Goal: Transaction & Acquisition: Purchase product/service

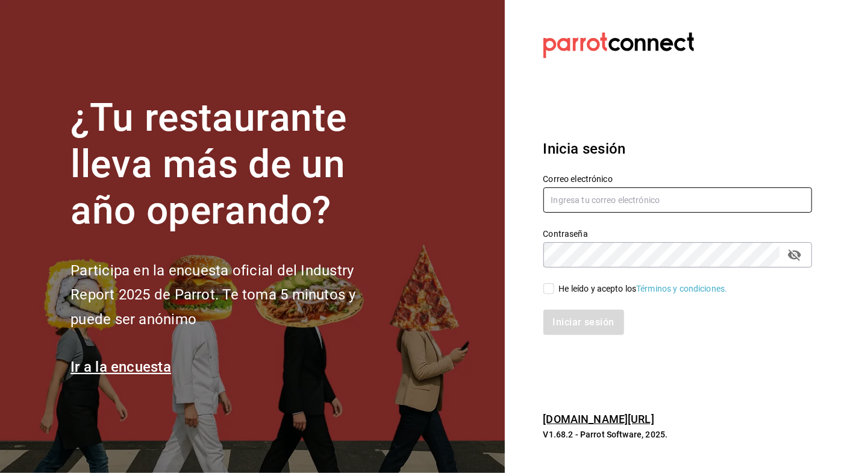
click at [689, 196] on input "text" at bounding box center [678, 199] width 269 height 25
type input "Luz"
type input "luzyrozalez@gmail.com"
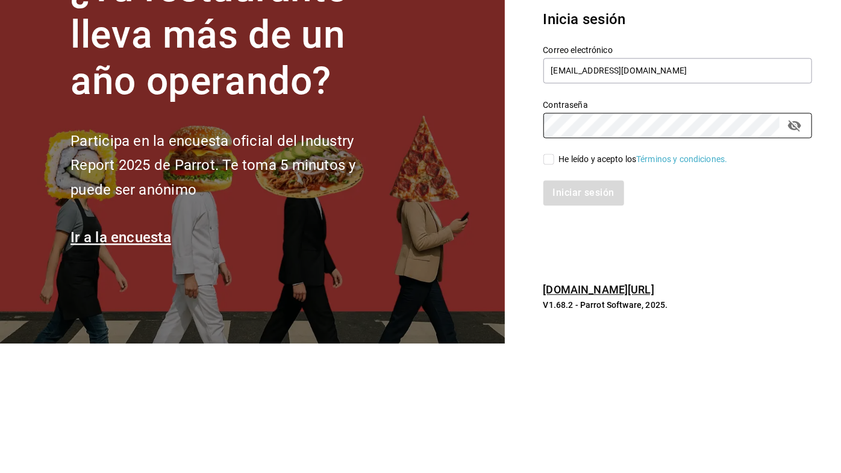
click at [550, 292] on input "He leído y acepto los Términos y condiciones." at bounding box center [549, 288] width 11 height 11
checkbox input "true"
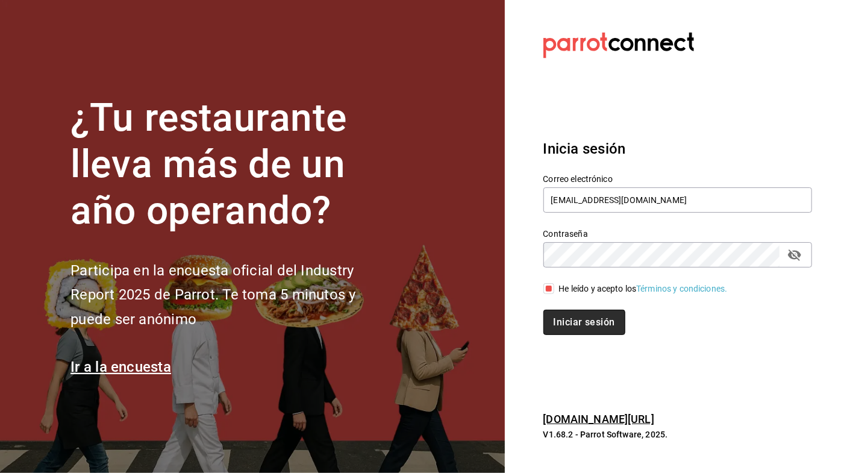
click at [599, 326] on button "Iniciar sesión" at bounding box center [585, 322] width 82 height 25
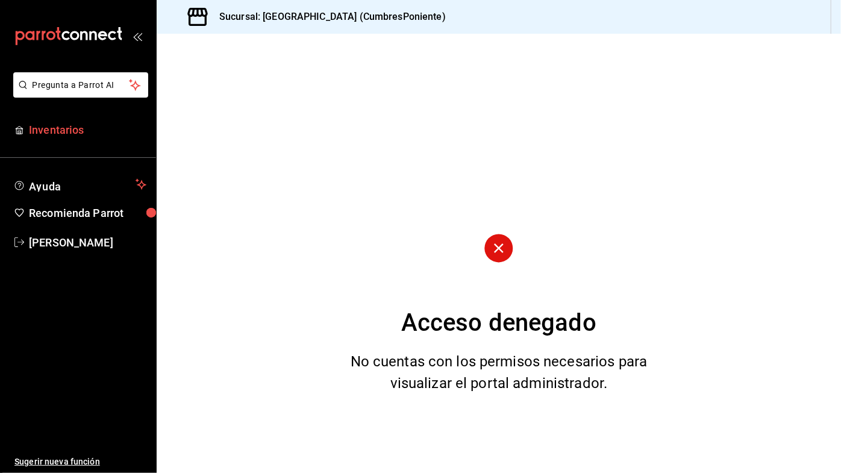
click at [84, 122] on span "Inventarios" at bounding box center [88, 130] width 118 height 16
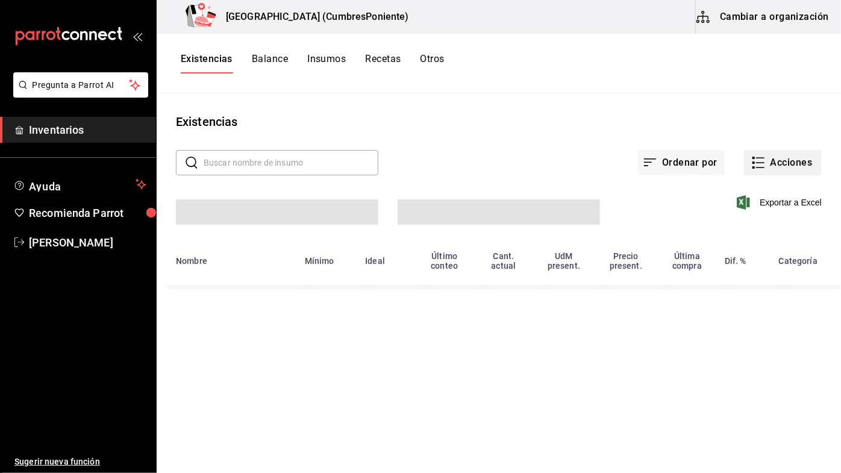
click at [767, 170] on button "Acciones" at bounding box center [783, 162] width 78 height 25
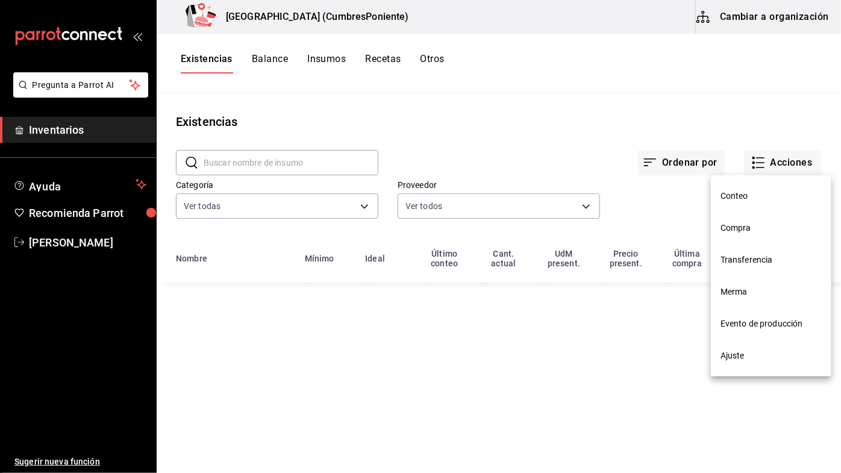
click at [744, 225] on span "Compra" at bounding box center [771, 228] width 101 height 13
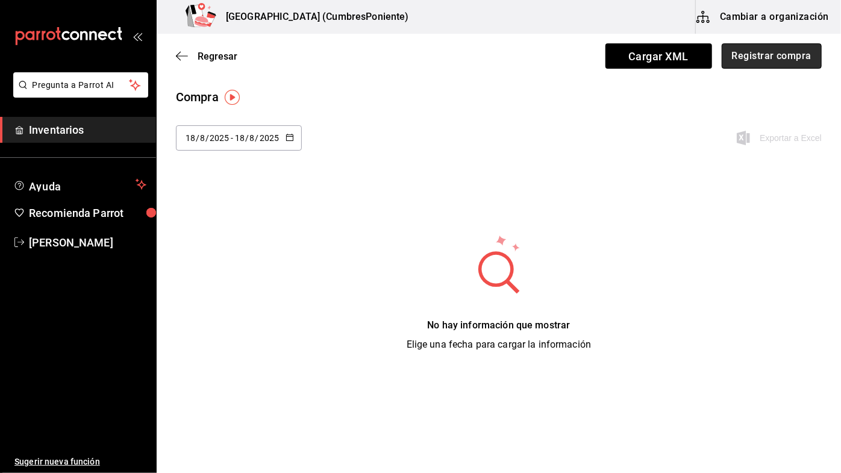
click at [794, 49] on button "Registrar compra" at bounding box center [772, 55] width 100 height 25
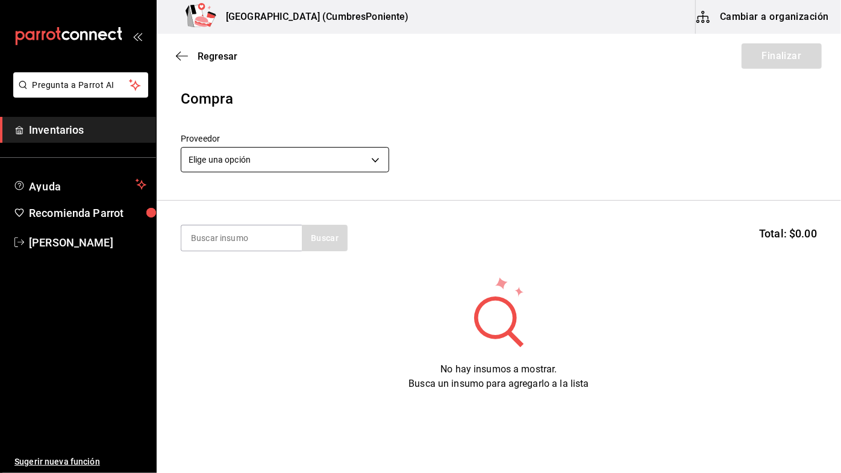
click at [372, 159] on body "Pregunta a Parrot AI Inventarios Ayuda Recomienda Parrot [PERSON_NAME] Sugerir …" at bounding box center [420, 202] width 841 height 405
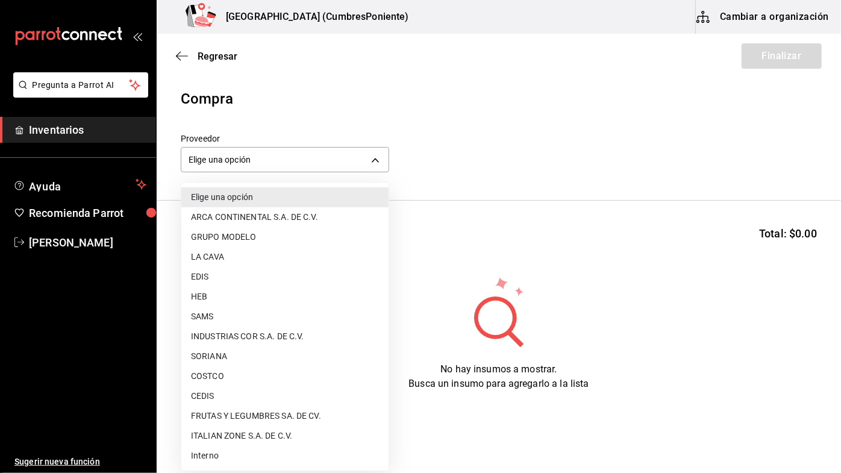
click at [216, 395] on li "CEDIS" at bounding box center [284, 396] width 207 height 20
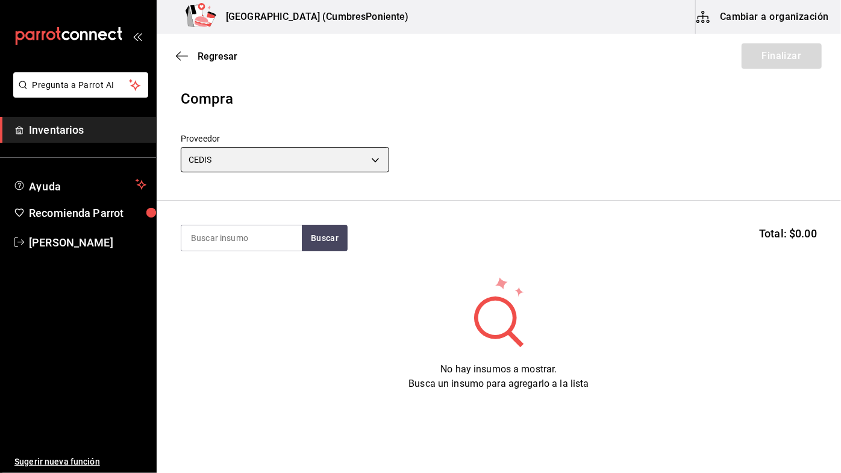
type input "8bbbf040-4be4-464d-a164-6baf154bd563"
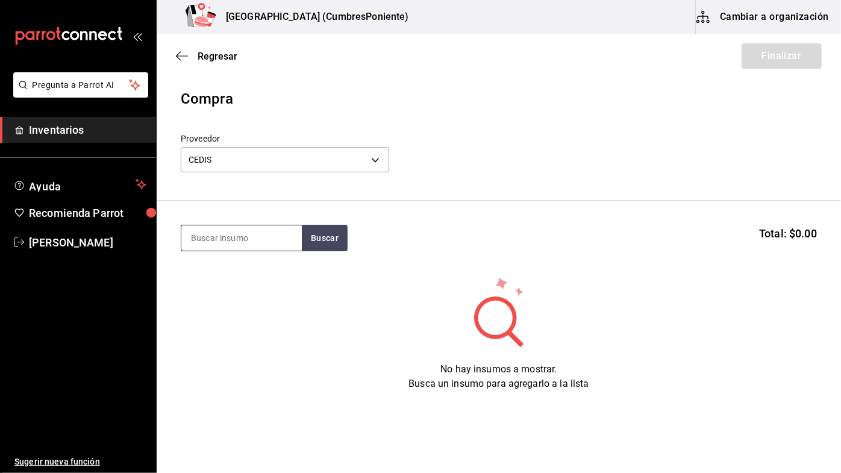
click at [263, 237] on input at bounding box center [241, 237] width 121 height 25
type input "Lync"
click at [333, 234] on button "Buscar" at bounding box center [325, 238] width 46 height 27
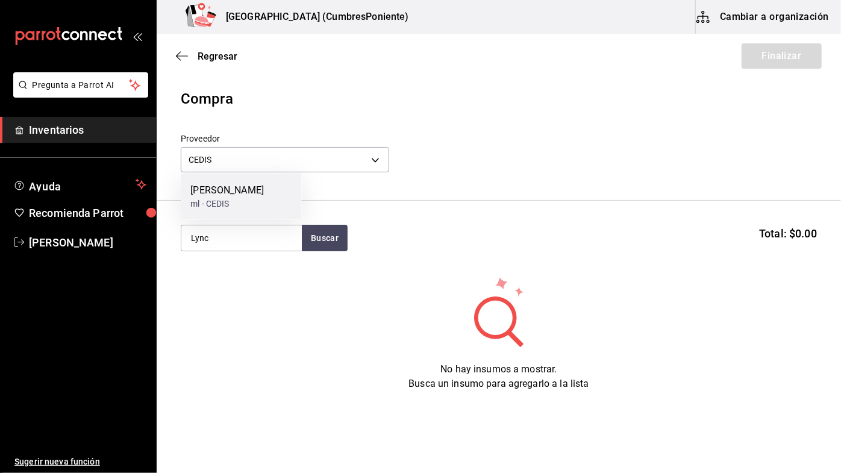
click at [260, 196] on div "Crema Lyncott ml - CEDIS" at bounding box center [241, 197] width 121 height 46
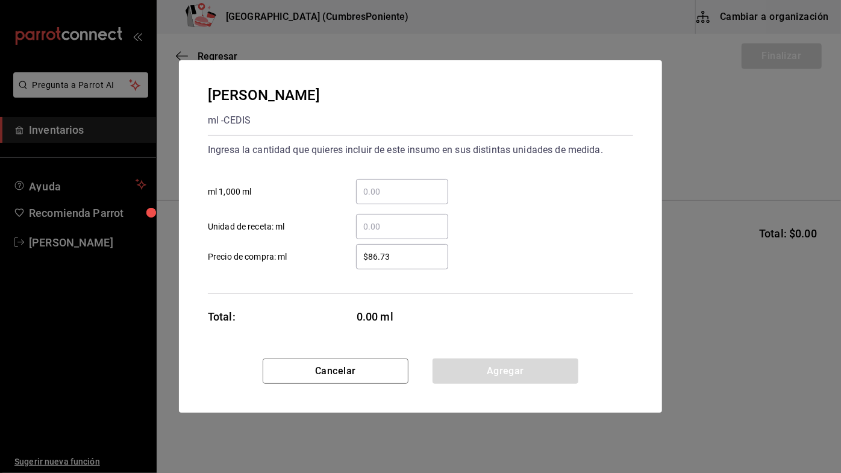
click at [411, 196] on input "​ ml 1,000 ml" at bounding box center [402, 191] width 92 height 14
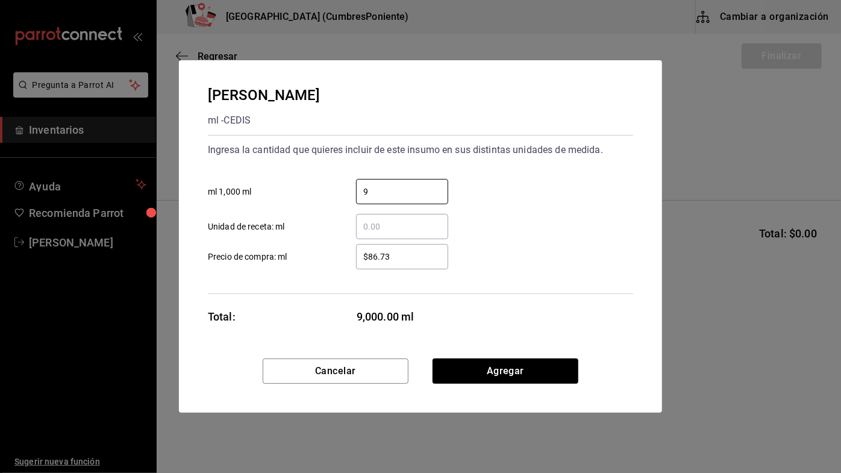
type input "9"
click at [520, 193] on div "9 ​ ml 1,000 ml" at bounding box center [415, 186] width 435 height 35
click at [536, 380] on button "Agregar" at bounding box center [506, 371] width 146 height 25
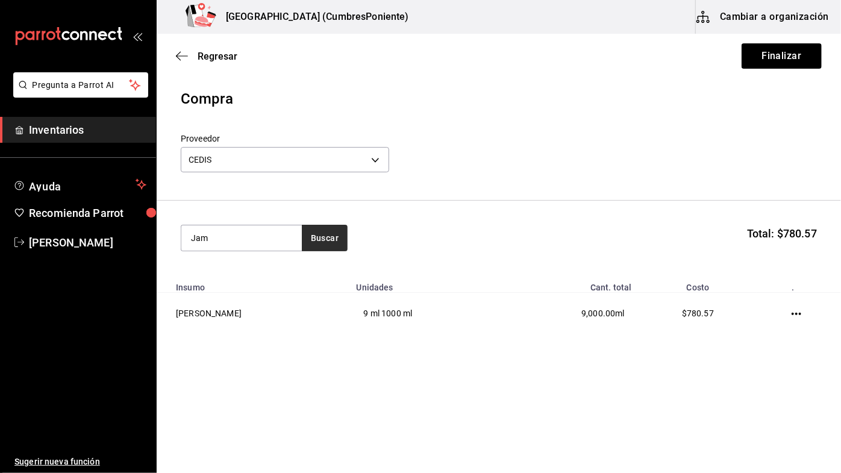
type input "Jam"
click at [325, 233] on button "Buscar" at bounding box center [325, 238] width 46 height 27
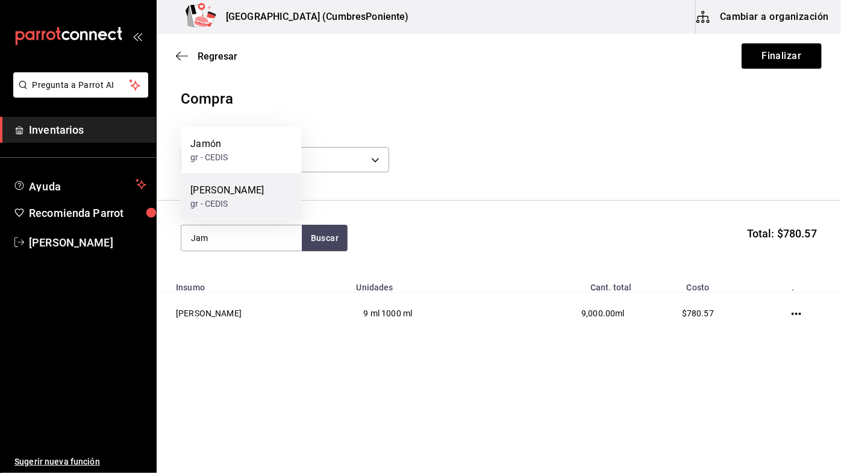
click at [244, 197] on div "[PERSON_NAME]" at bounding box center [227, 190] width 74 height 14
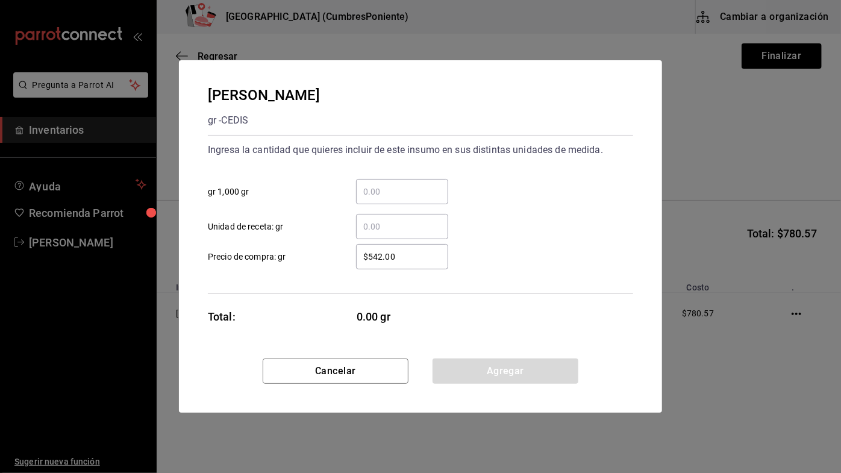
click at [392, 193] on input "​ gr 1,000 gr" at bounding box center [402, 191] width 92 height 14
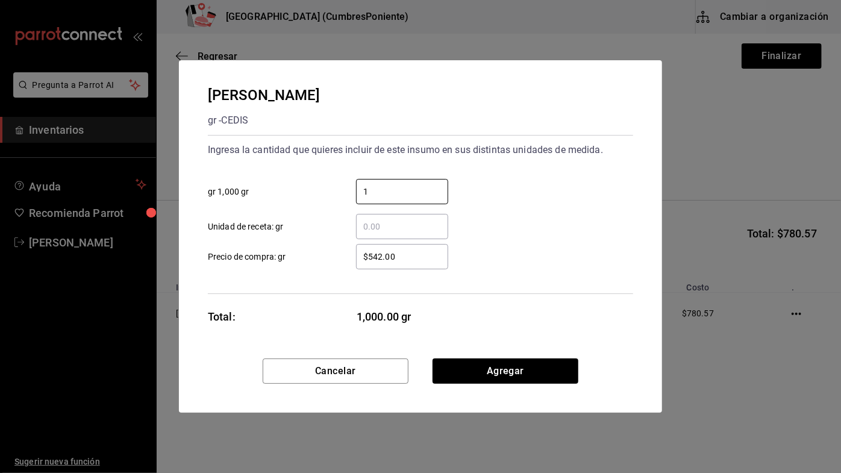
type input "1"
click at [538, 187] on div "1 ​ gr 1,000 gr" at bounding box center [415, 186] width 435 height 35
click at [515, 365] on button "Agregar" at bounding box center [506, 371] width 146 height 25
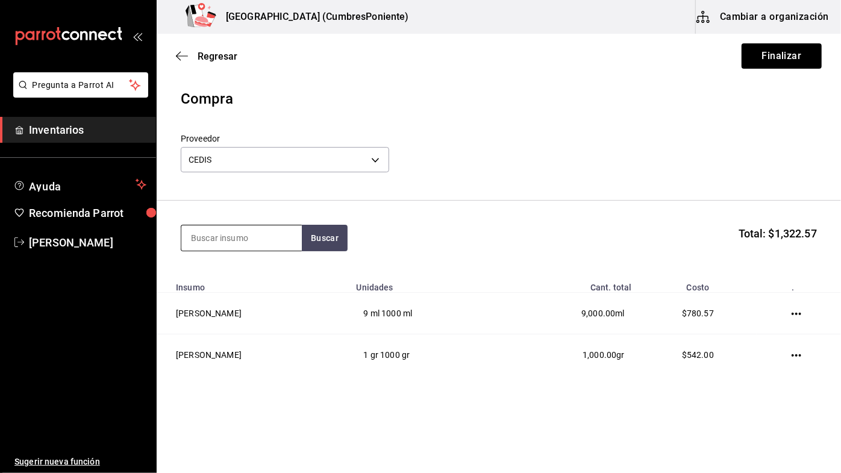
click at [253, 233] on input at bounding box center [241, 237] width 121 height 25
type input "Pal"
click at [321, 239] on button "Buscar" at bounding box center [325, 238] width 46 height 27
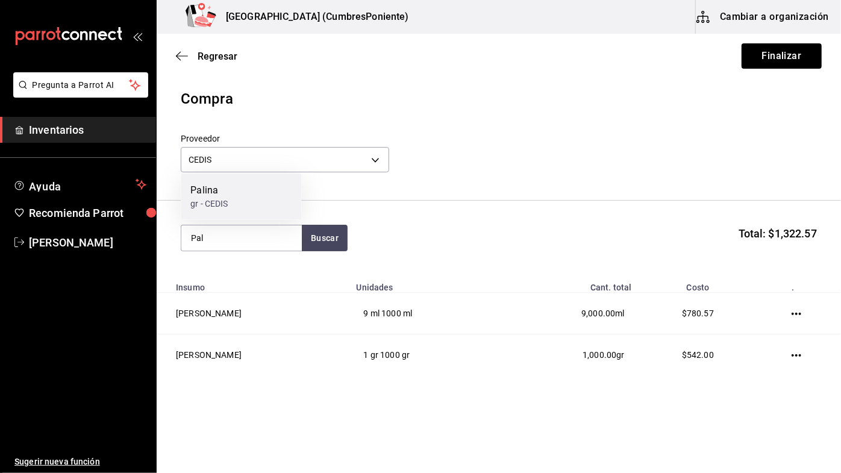
click at [260, 200] on div "Palina gr - CEDIS" at bounding box center [241, 197] width 121 height 46
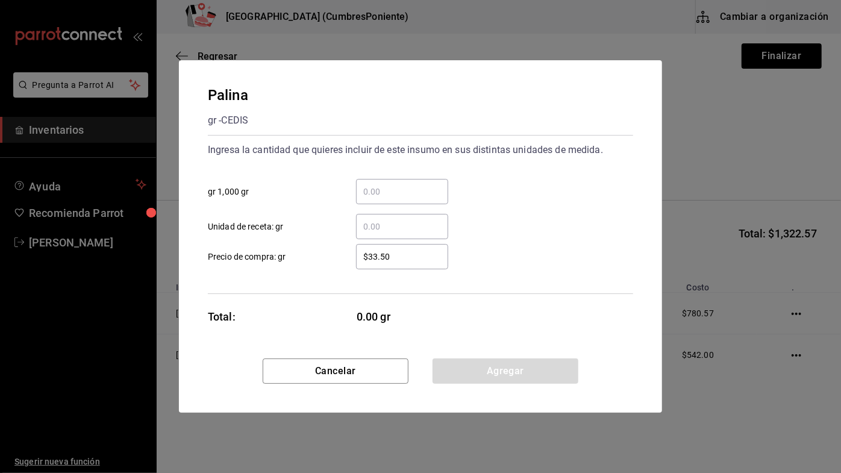
click at [406, 189] on input "​ gr 1,000 gr" at bounding box center [402, 191] width 92 height 14
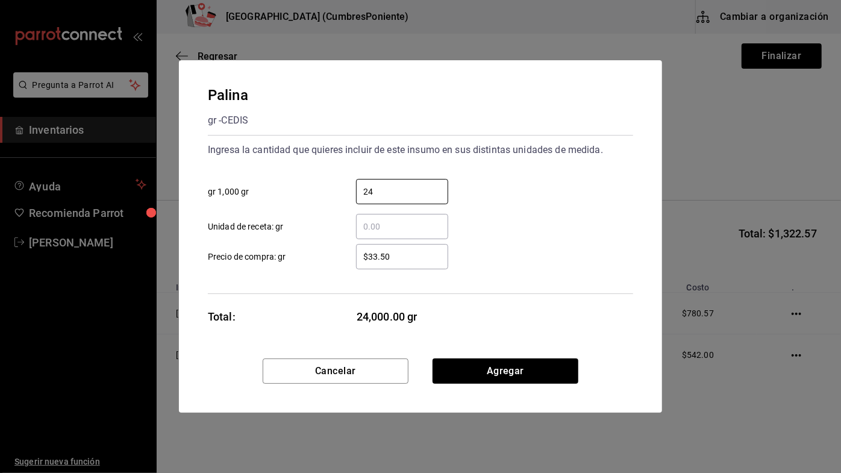
type input "24"
click at [555, 201] on div "24 ​ gr 1,000 gr" at bounding box center [415, 186] width 435 height 35
click at [493, 377] on button "Agregar" at bounding box center [506, 371] width 146 height 25
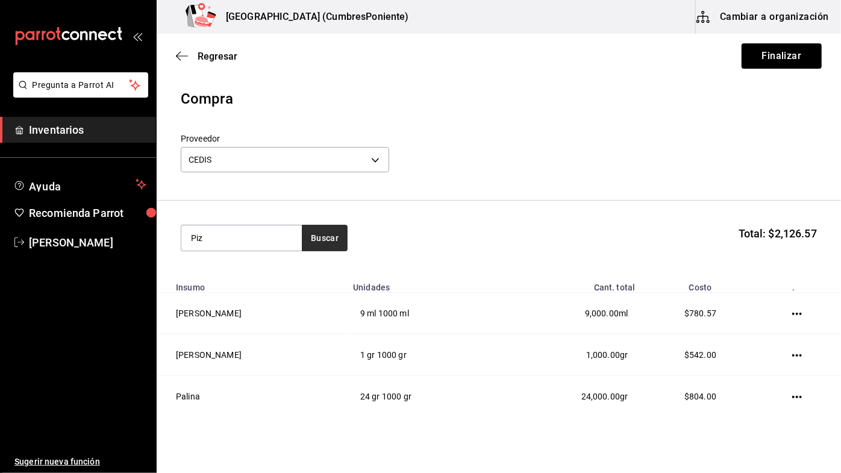
type input "Piz"
click at [328, 234] on button "Buscar" at bounding box center [325, 238] width 46 height 27
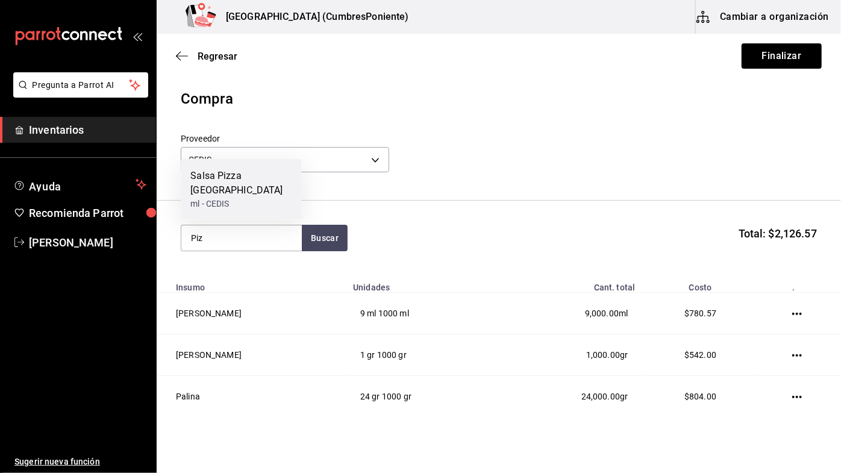
click at [259, 199] on div "ml - CEDIS" at bounding box center [240, 204] width 101 height 13
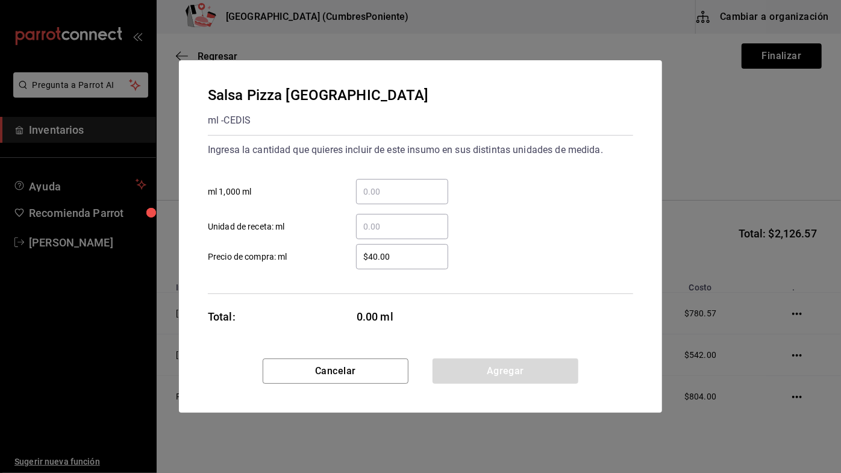
click at [410, 187] on input "​ ml 1,000 ml" at bounding box center [402, 191] width 92 height 14
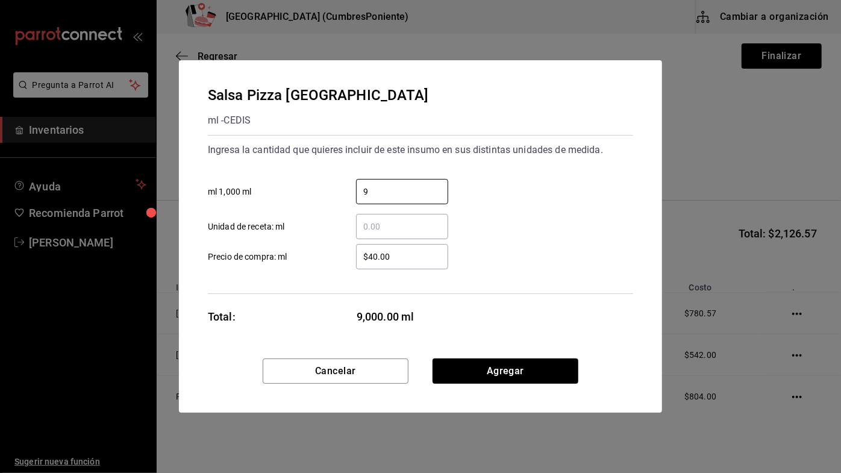
type input "9"
click at [493, 189] on div "9 ​ ml 1,000 ml" at bounding box center [415, 186] width 435 height 35
click at [538, 369] on button "Agregar" at bounding box center [506, 371] width 146 height 25
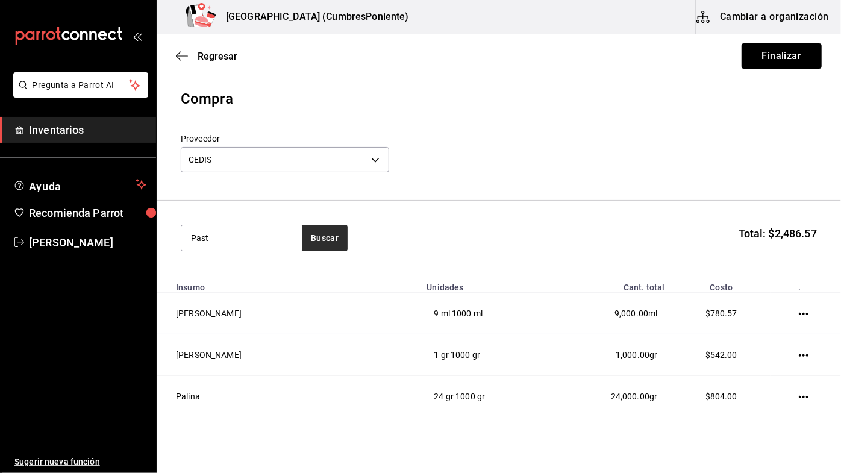
type input "Past"
click at [322, 242] on button "Buscar" at bounding box center [325, 238] width 46 height 27
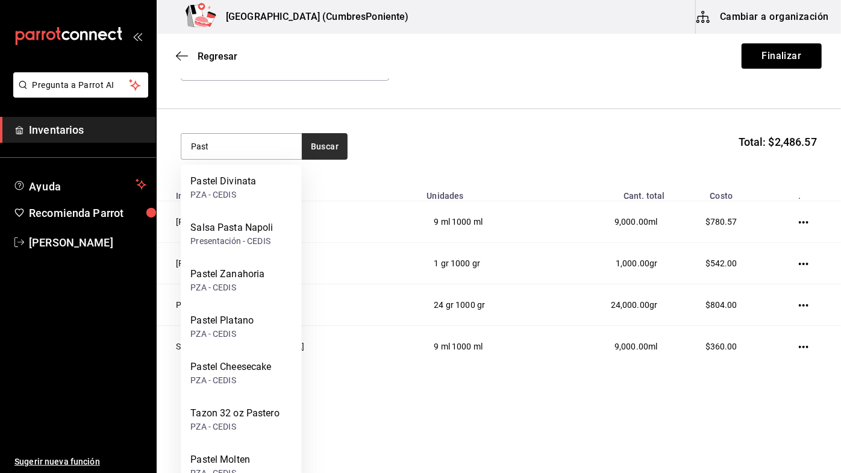
scroll to position [91, 0]
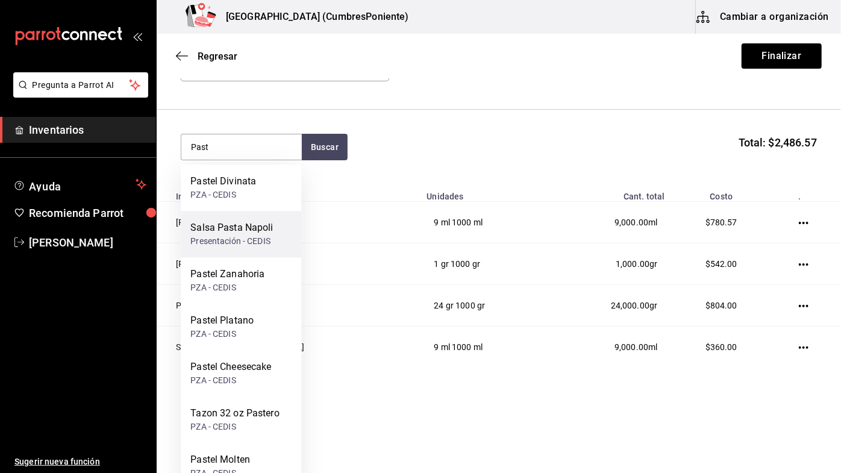
click at [231, 240] on div "Presentación - CEDIS" at bounding box center [231, 241] width 83 height 13
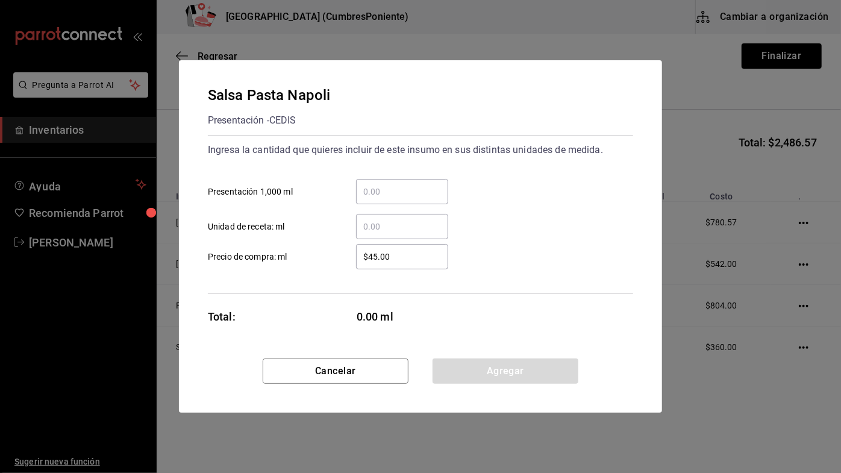
click at [412, 193] on input "​ Presentación 1,000 ml" at bounding box center [402, 191] width 92 height 14
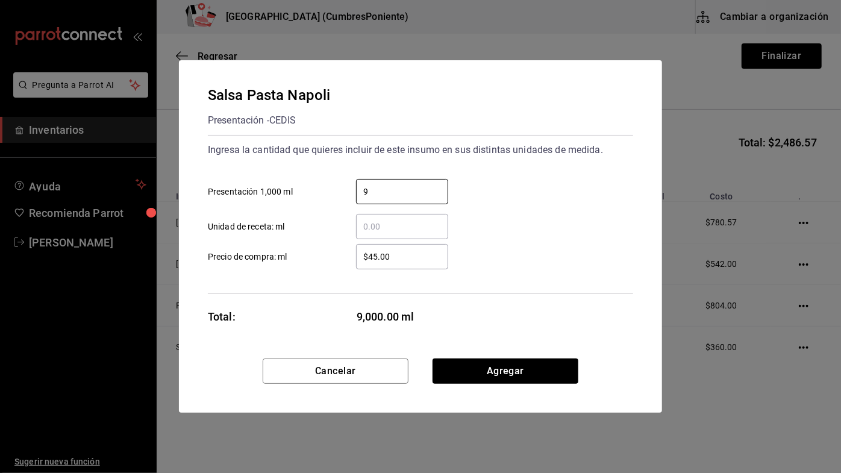
type input "9"
click at [533, 193] on div "9 ​ Presentación 1,000 ml" at bounding box center [415, 186] width 435 height 35
click at [551, 372] on button "Agregar" at bounding box center [506, 371] width 146 height 25
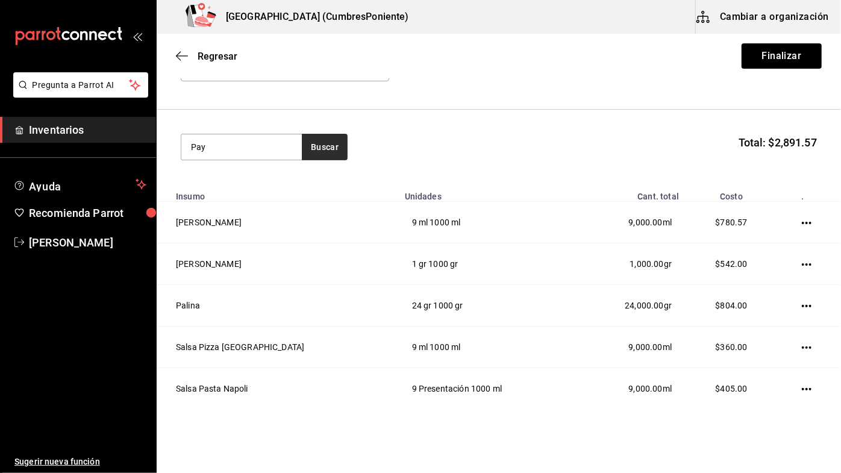
type input "Pay"
click at [327, 139] on button "Buscar" at bounding box center [325, 147] width 46 height 27
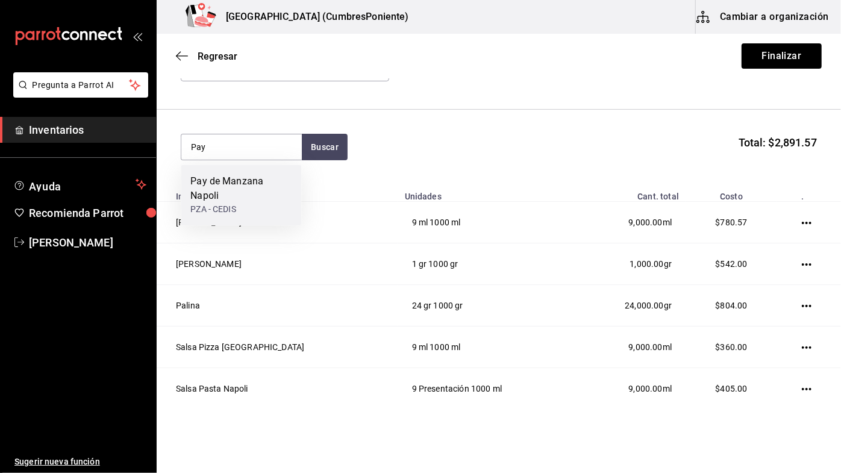
click at [255, 196] on div "Pay de Manzana Napoli" at bounding box center [240, 188] width 101 height 29
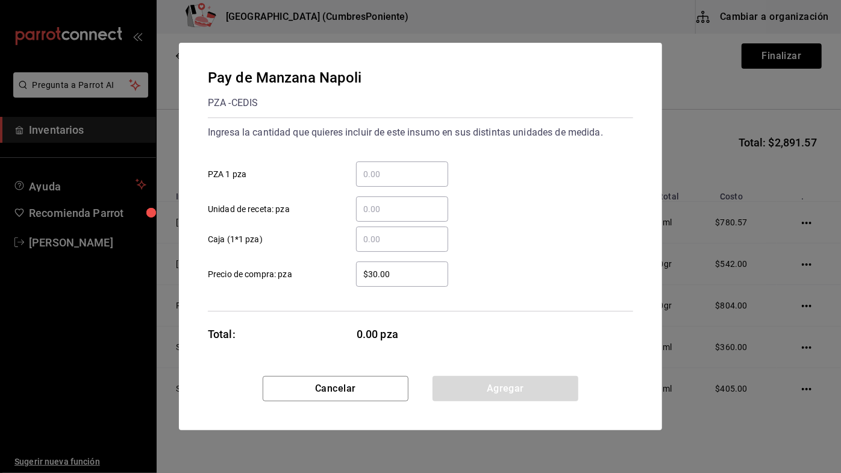
click at [420, 171] on input "​ PZA 1 pza" at bounding box center [402, 174] width 92 height 14
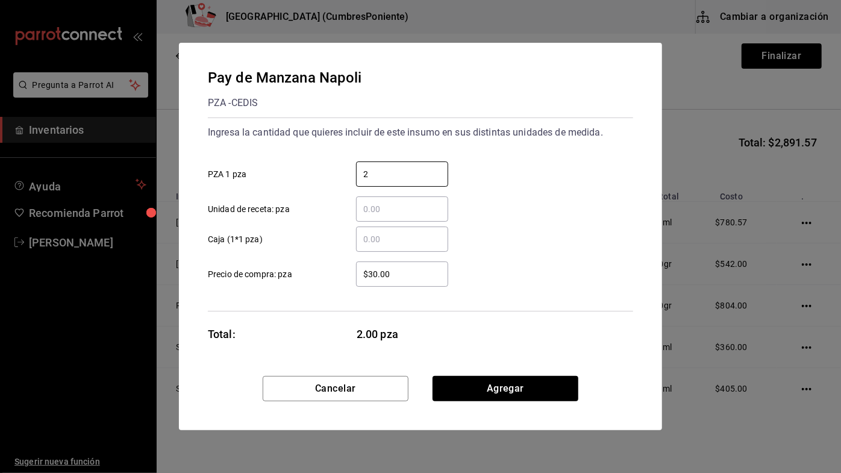
type input "2"
click at [516, 187] on div "​ Unidad de receta: pza" at bounding box center [415, 204] width 435 height 35
click at [522, 382] on button "Agregar" at bounding box center [506, 388] width 146 height 25
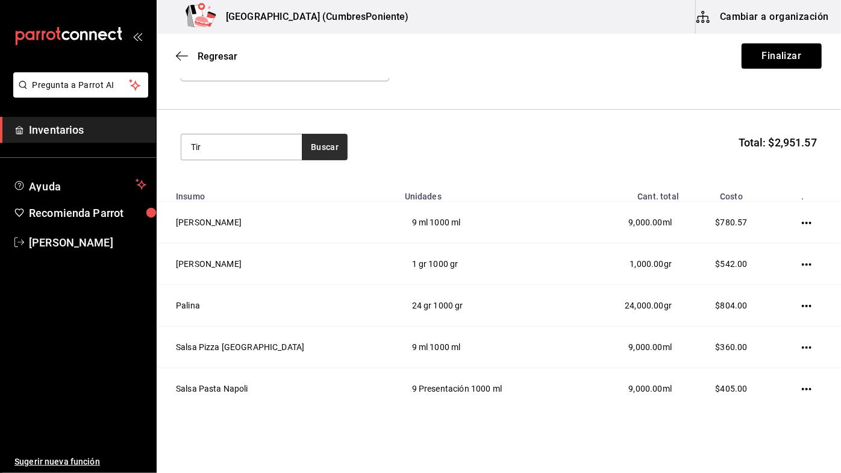
type input "Tir"
click at [325, 149] on button "Buscar" at bounding box center [325, 147] width 46 height 27
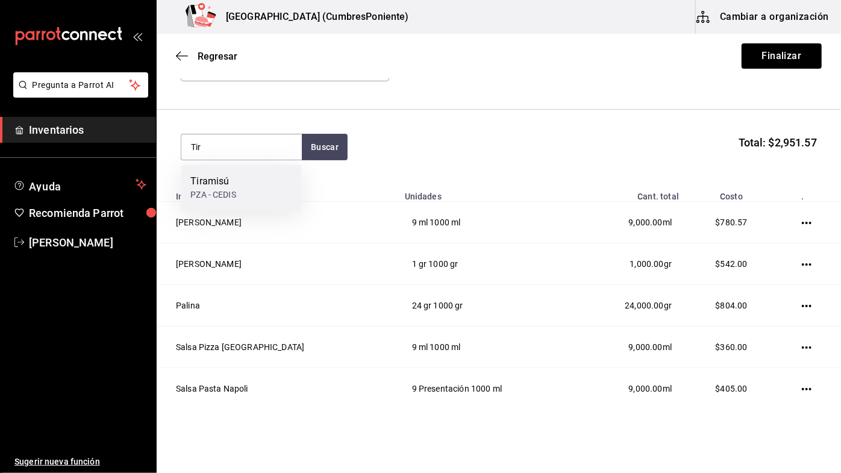
click at [260, 189] on div "Tiramisú PZA - CEDIS" at bounding box center [241, 188] width 121 height 46
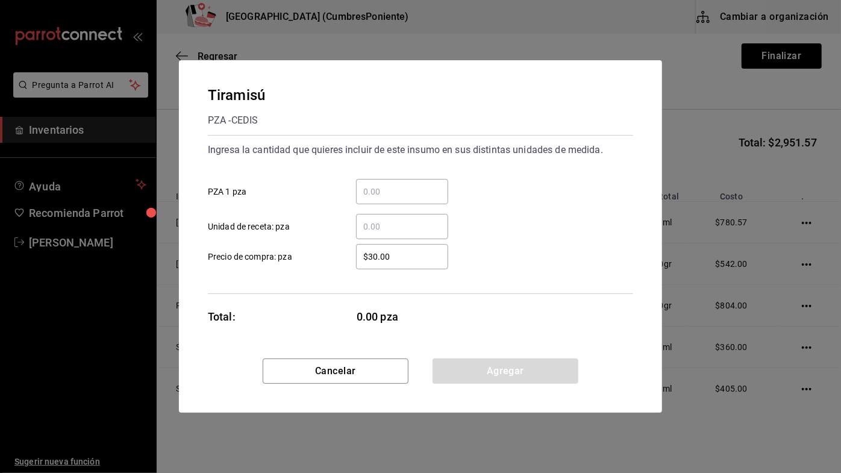
click at [404, 193] on input "​ PZA 1 pza" at bounding box center [402, 191] width 92 height 14
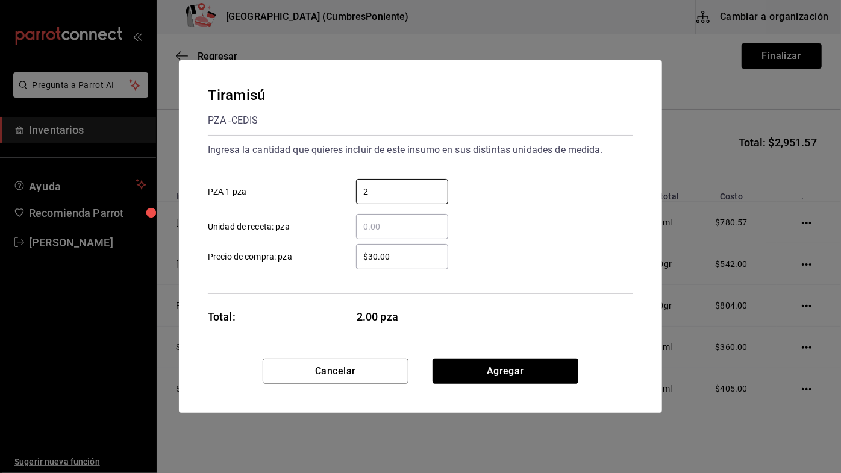
type input "2"
click at [538, 195] on div "2 ​ PZA 1 pza" at bounding box center [415, 186] width 435 height 35
click at [537, 374] on button "Agregar" at bounding box center [506, 371] width 146 height 25
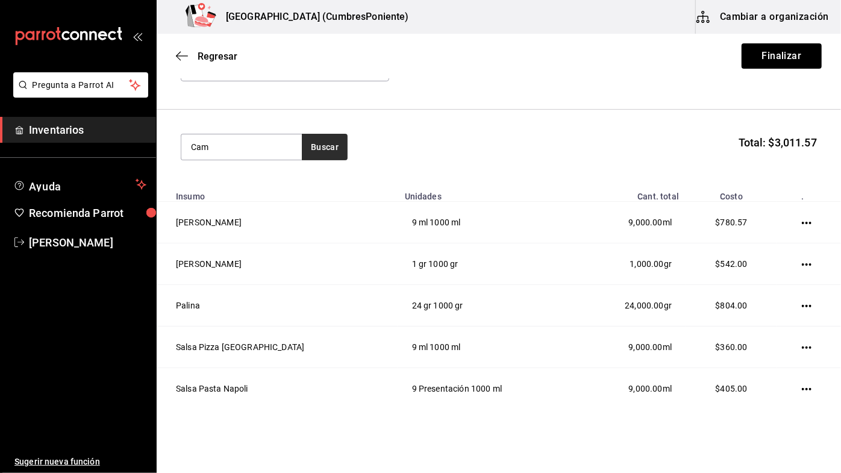
type input "Cam"
click at [324, 152] on button "Buscar" at bounding box center [325, 147] width 46 height 27
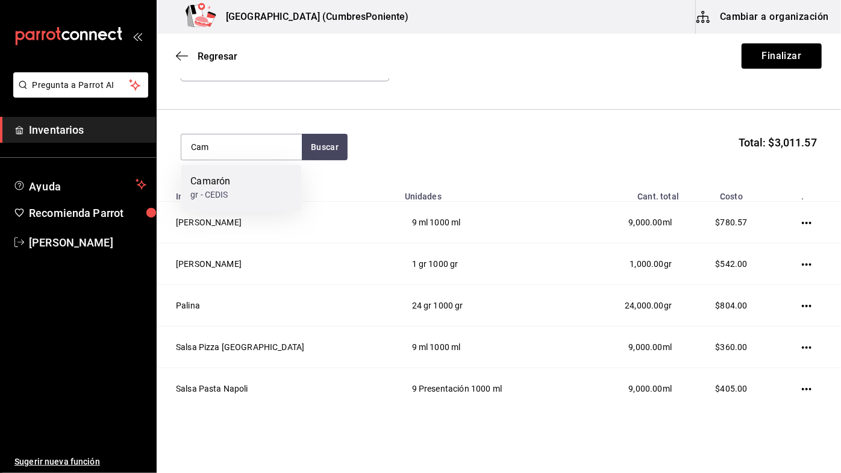
click at [244, 189] on div "Camarón gr - CEDIS" at bounding box center [241, 188] width 121 height 46
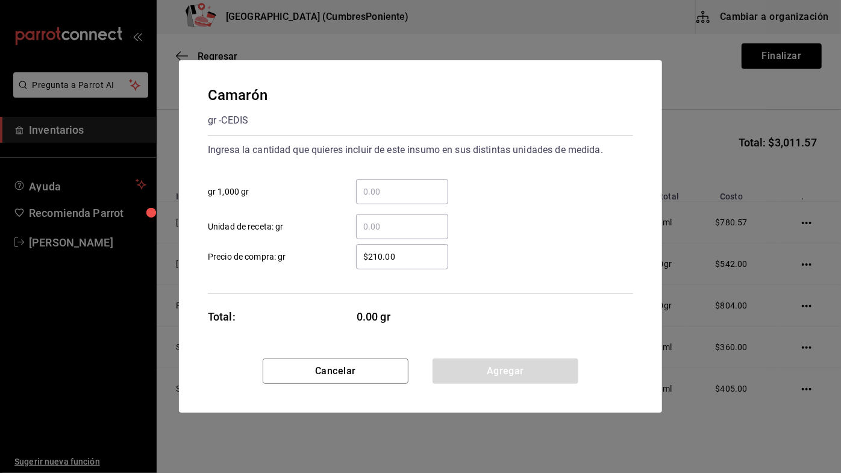
click at [413, 195] on input "​ gr 1,000 gr" at bounding box center [402, 191] width 92 height 14
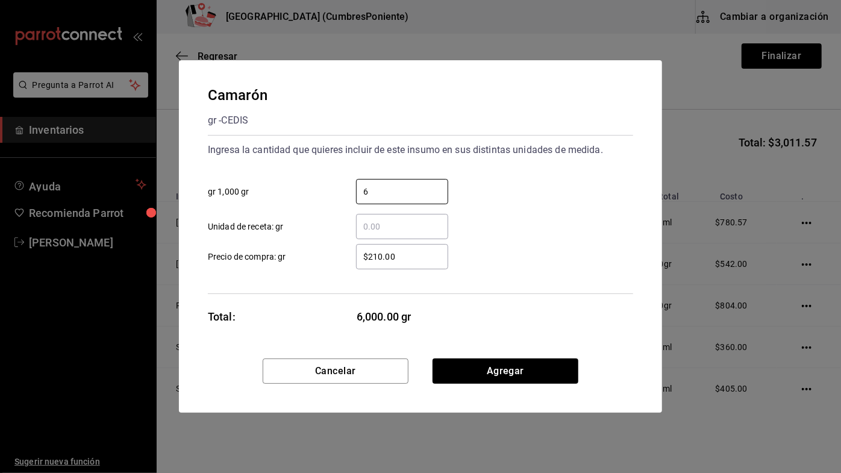
type input "6"
click at [513, 195] on div "6 ​ gr 1,000 gr" at bounding box center [415, 186] width 435 height 35
click at [544, 371] on button "Agregar" at bounding box center [506, 371] width 146 height 25
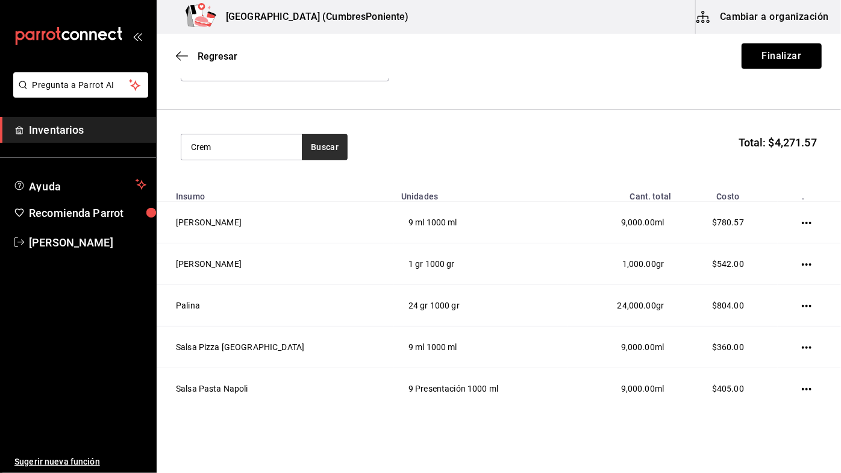
type input "Crem"
click at [324, 144] on button "Buscar" at bounding box center [325, 147] width 46 height 27
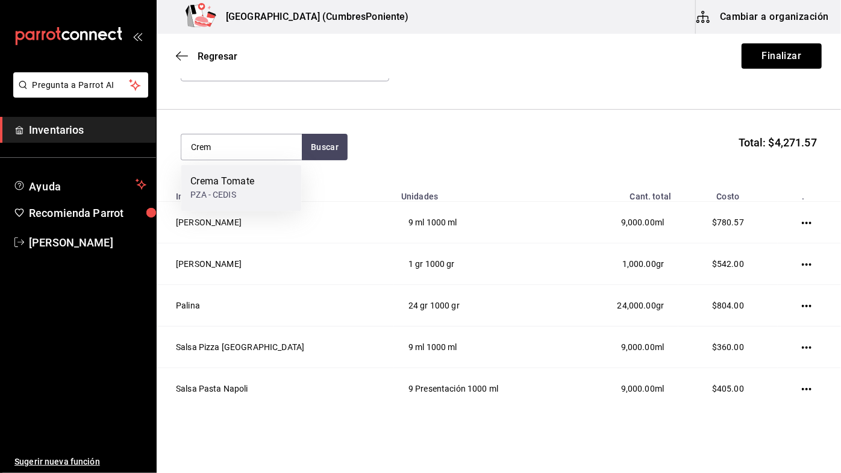
click at [256, 181] on div "Crema Tomate PZA - CEDIS" at bounding box center [241, 188] width 121 height 46
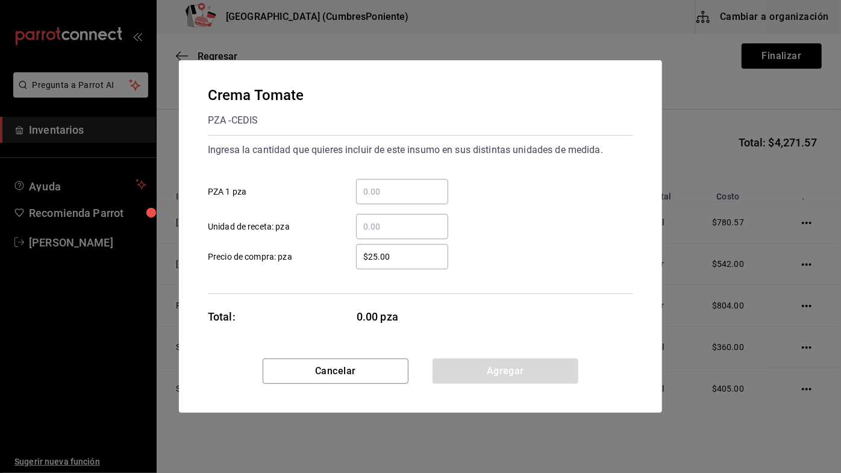
click at [397, 190] on input "​ PZA 1 pza" at bounding box center [402, 191] width 92 height 14
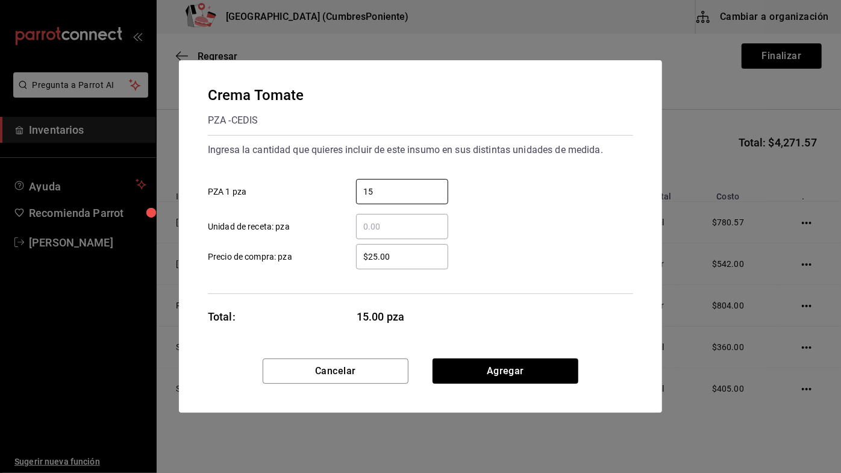
type input "15"
click at [538, 181] on div "15 ​ PZA 1 pza" at bounding box center [415, 186] width 435 height 35
click at [533, 363] on button "Agregar" at bounding box center [506, 371] width 146 height 25
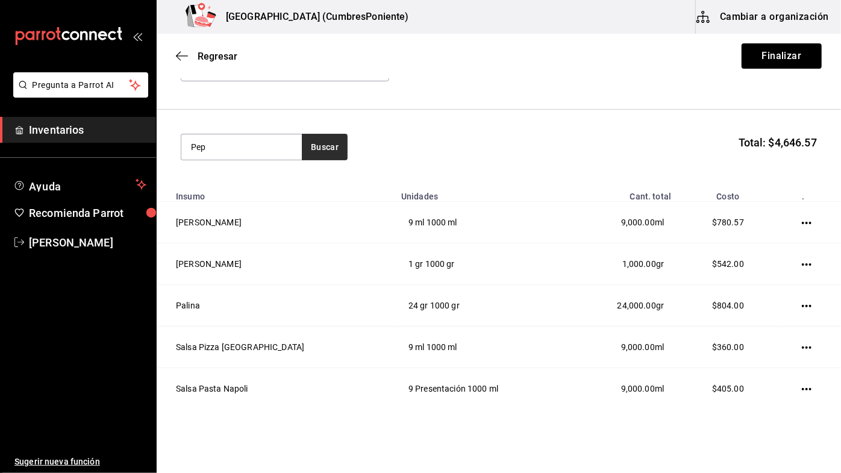
type input "Pep"
click at [324, 140] on button "Buscar" at bounding box center [325, 147] width 46 height 27
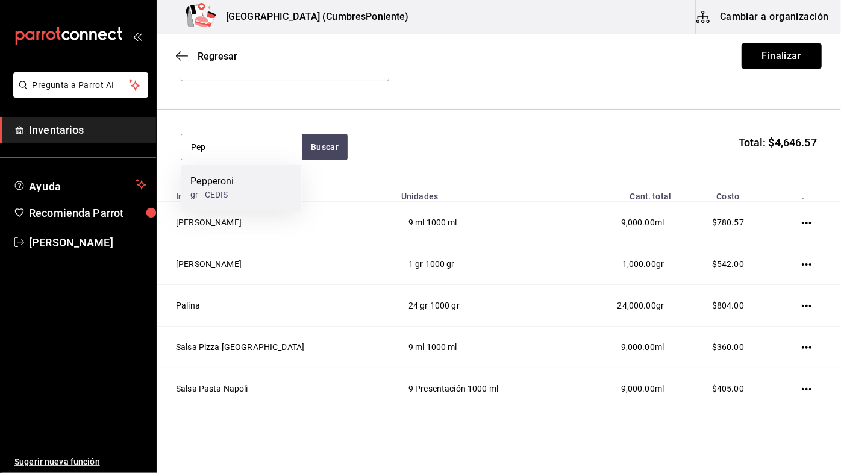
click at [261, 186] on div "Pepperoni gr - CEDIS" at bounding box center [241, 188] width 121 height 46
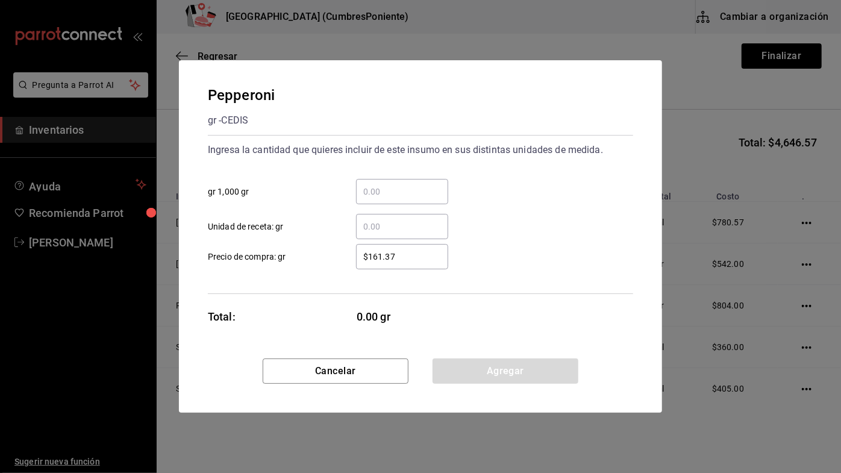
click at [410, 189] on input "​ gr 1,000 gr" at bounding box center [402, 191] width 92 height 14
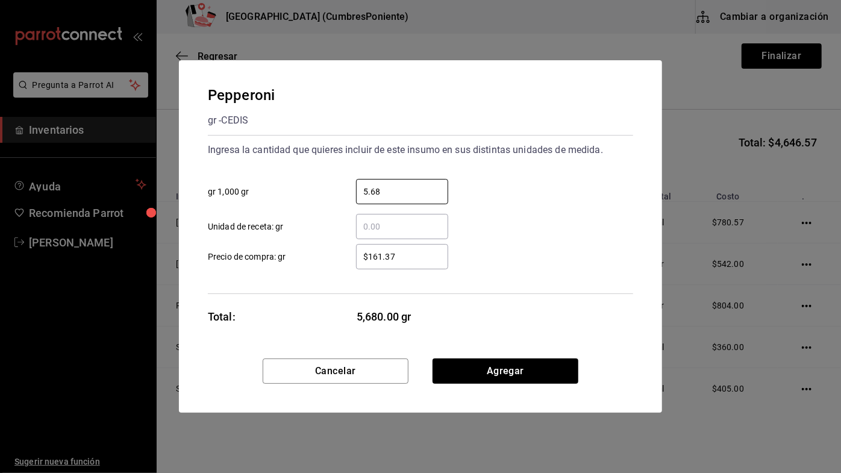
type input "5.68"
click at [535, 215] on div "​ Unidad de receta: gr" at bounding box center [415, 221] width 435 height 35
click at [536, 367] on button "Agregar" at bounding box center [506, 371] width 146 height 25
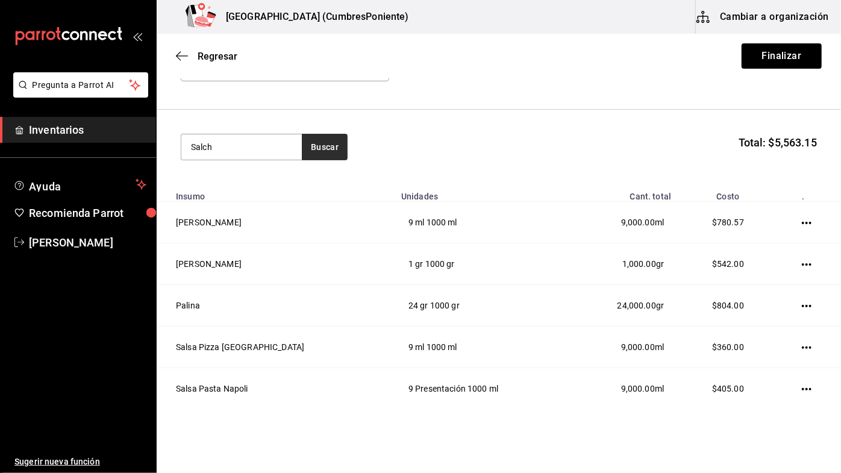
type input "Salch"
click at [324, 145] on button "Buscar" at bounding box center [325, 147] width 46 height 27
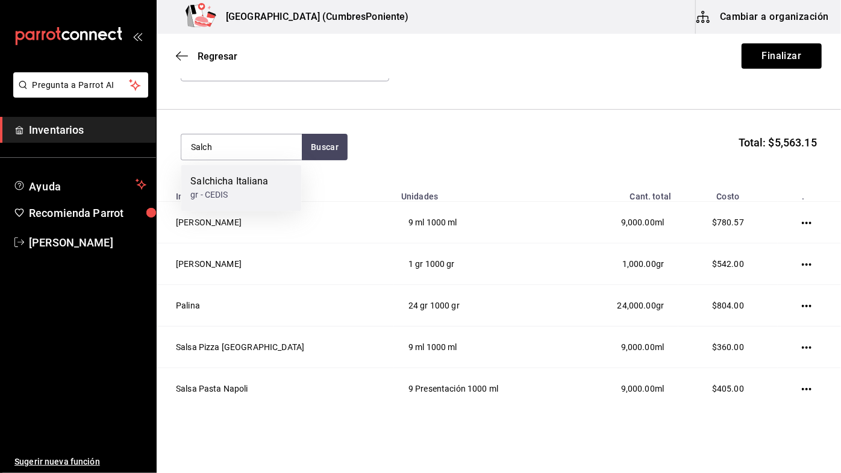
click at [263, 187] on div "Salchicha Italiana" at bounding box center [229, 181] width 78 height 14
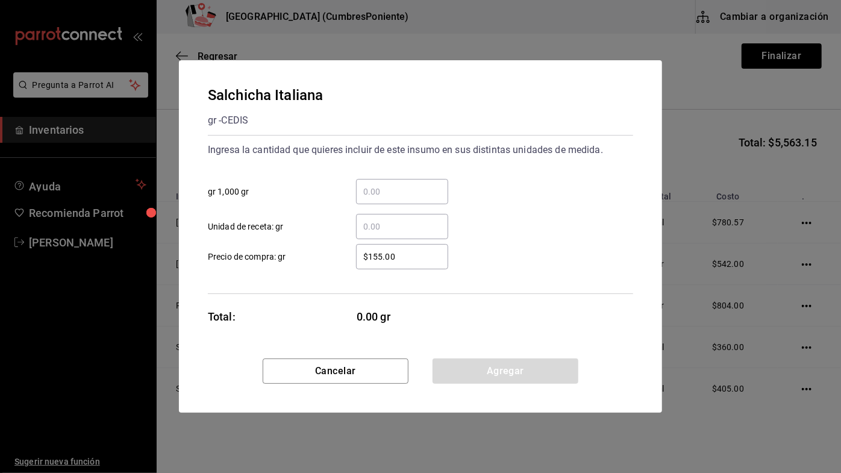
click at [412, 185] on input "​ gr 1,000 gr" at bounding box center [402, 191] width 92 height 14
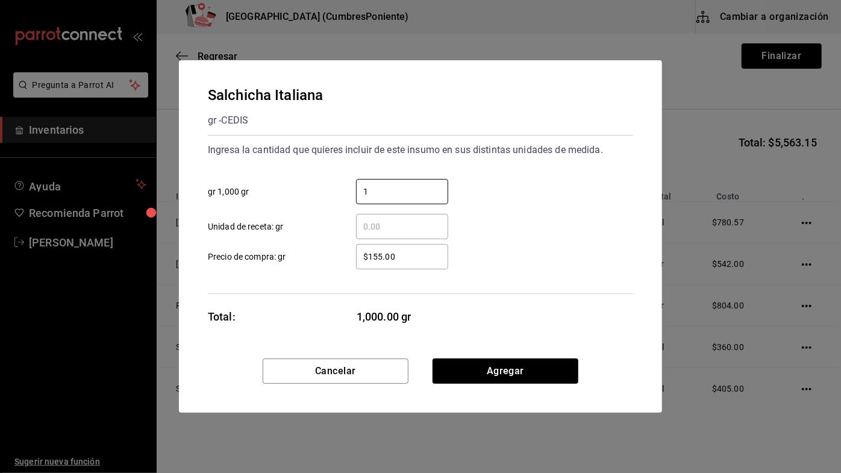
type input "1"
click at [532, 207] on div "​ Unidad de receta: gr" at bounding box center [415, 221] width 435 height 35
click at [538, 380] on button "Agregar" at bounding box center [506, 371] width 146 height 25
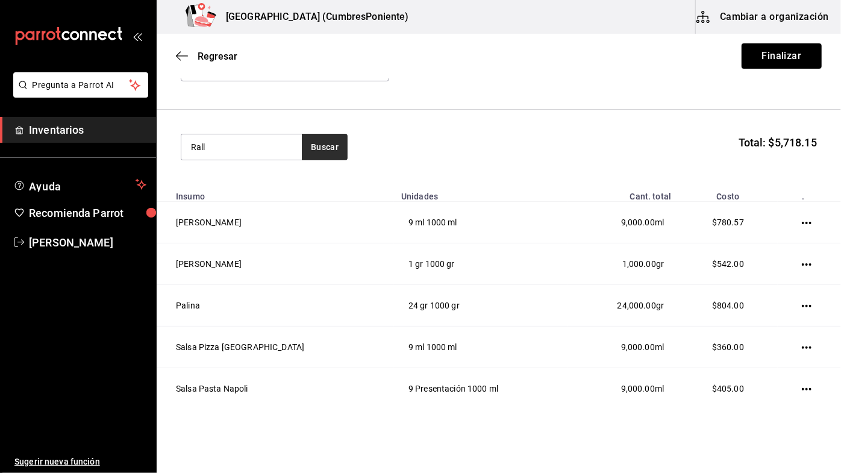
type input "Rall"
click at [324, 152] on button "Buscar" at bounding box center [325, 147] width 46 height 27
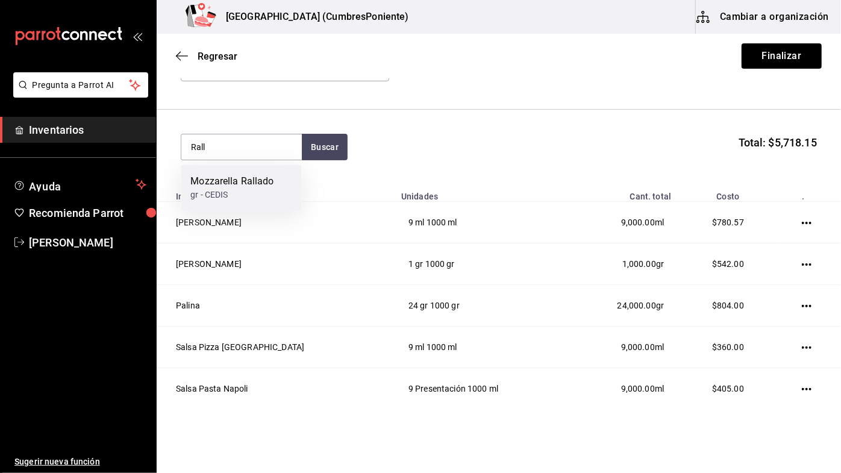
click at [262, 190] on div "gr - CEDIS" at bounding box center [231, 195] width 83 height 13
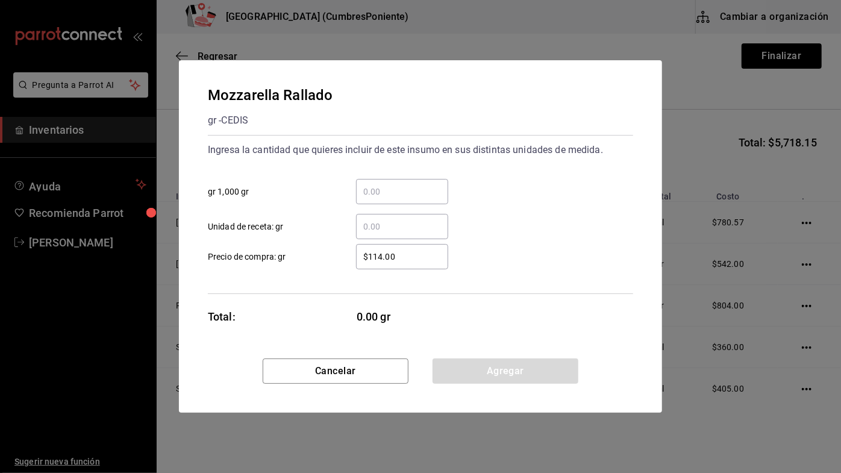
click at [406, 190] on input "​ gr 1,000 gr" at bounding box center [402, 191] width 92 height 14
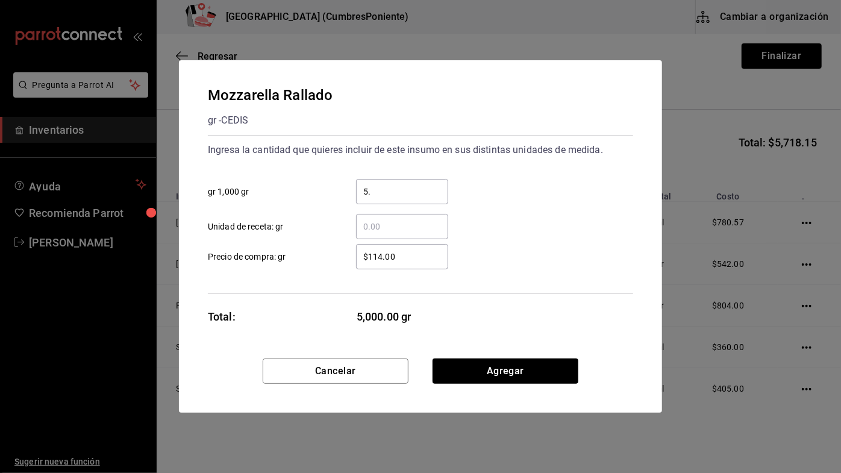
type input "5"
type input "11.35"
click at [541, 199] on div "11.35 ​ gr 1,000 gr" at bounding box center [415, 186] width 435 height 35
click at [543, 366] on button "Agregar" at bounding box center [506, 371] width 146 height 25
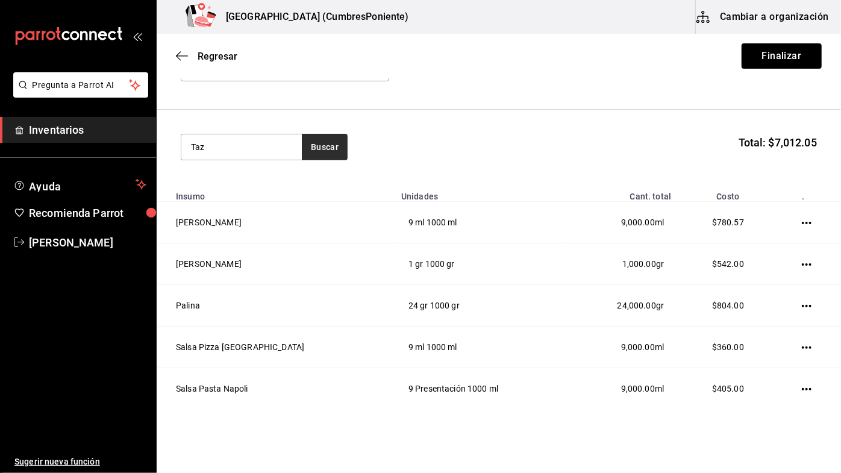
type input "Taz"
click at [340, 148] on button "Buscar" at bounding box center [325, 147] width 46 height 27
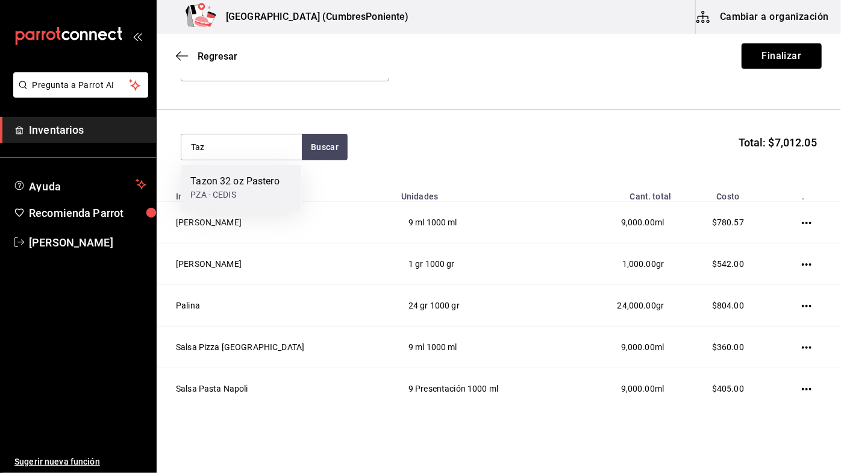
click at [263, 180] on div "Tazon 32 oz Pastero" at bounding box center [234, 181] width 89 height 14
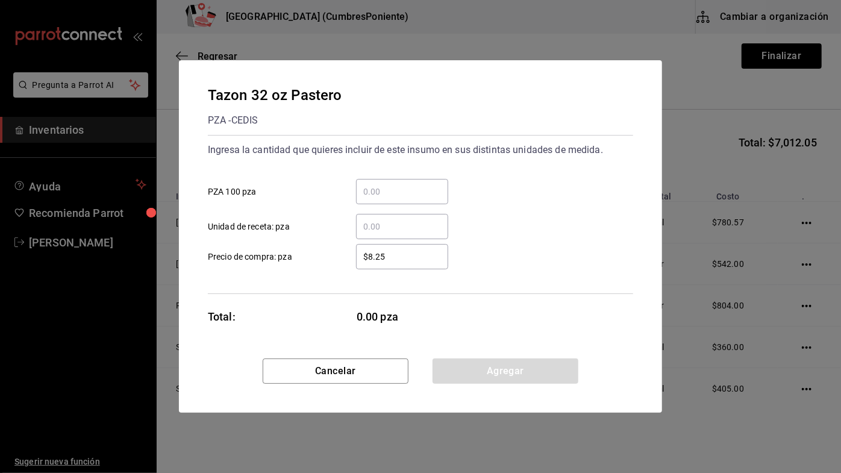
click at [395, 224] on input "​ Unidad de receta: pza" at bounding box center [402, 226] width 92 height 14
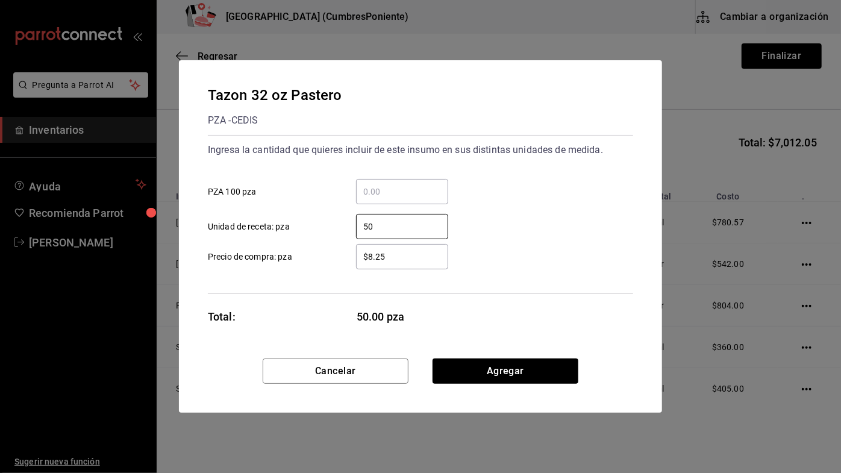
type input "50"
click at [534, 190] on div "​ PZA 100 pza" at bounding box center [415, 186] width 435 height 35
click at [544, 369] on button "Agregar" at bounding box center [506, 371] width 146 height 25
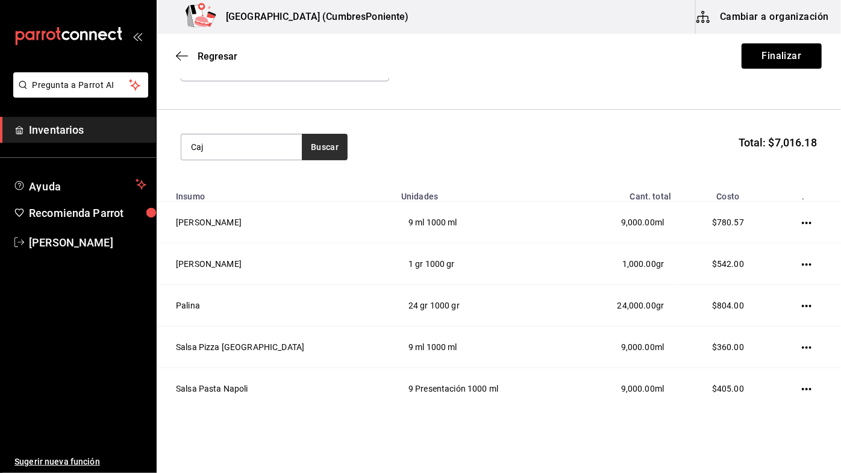
type input "Caj"
click at [326, 148] on button "Buscar" at bounding box center [325, 147] width 46 height 27
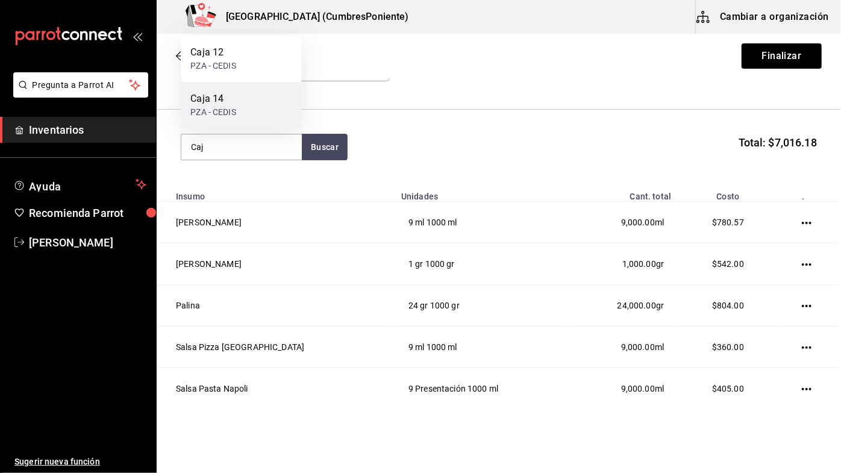
click at [250, 104] on div "Caja 14 PZA - CEDIS" at bounding box center [241, 105] width 121 height 46
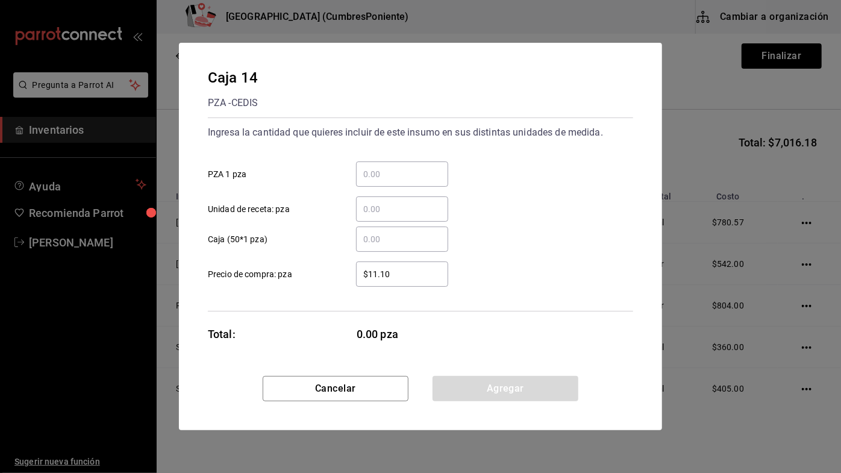
click at [409, 174] on input "​ PZA 1 pza" at bounding box center [402, 174] width 92 height 14
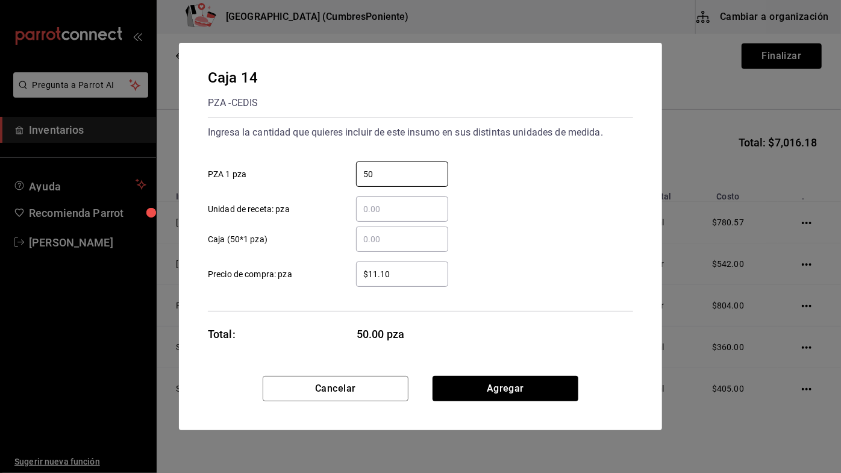
type input "50"
click at [516, 171] on div "50 ​ PZA 1 pza" at bounding box center [415, 169] width 435 height 35
click at [542, 386] on button "Agregar" at bounding box center [506, 388] width 146 height 25
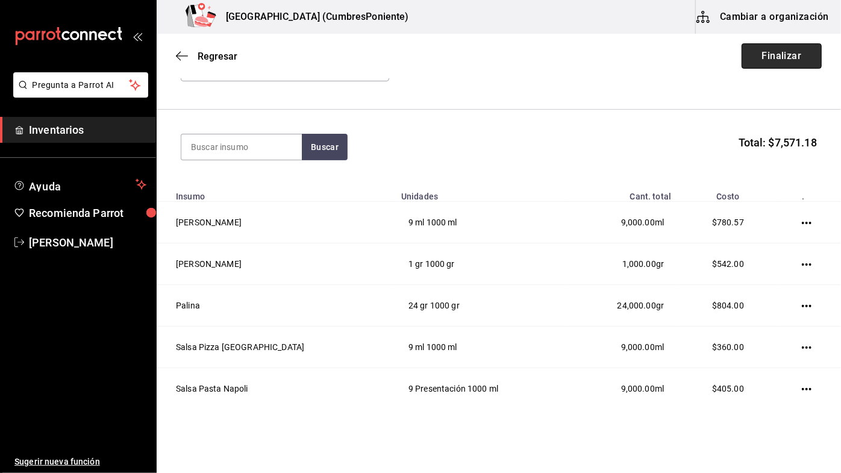
click at [791, 55] on button "Finalizar" at bounding box center [782, 55] width 80 height 25
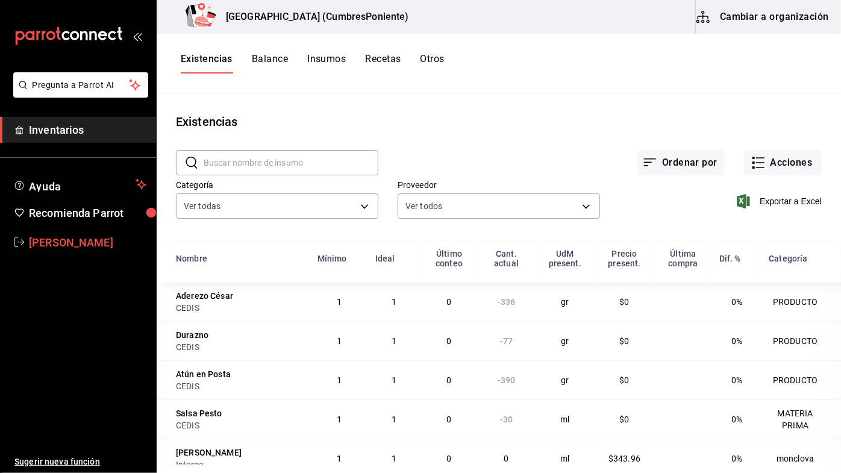
click at [73, 251] on link "[PERSON_NAME]" at bounding box center [78, 243] width 156 height 26
